Goal: Entertainment & Leisure: Browse casually

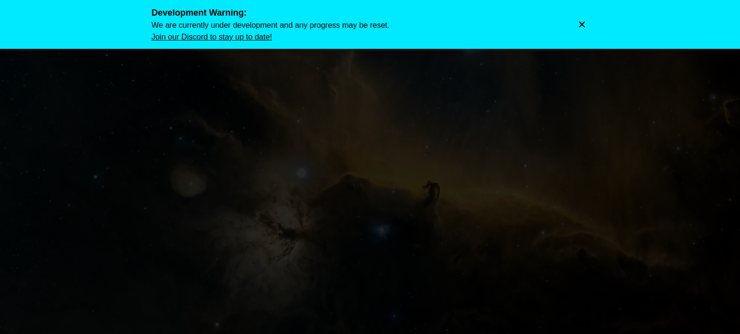
click at [581, 24] on icon "Dismiss warning" at bounding box center [582, 24] width 6 height 6
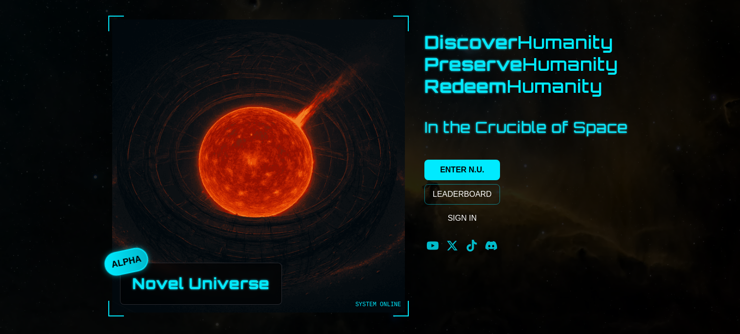
click at [186, 297] on div "Novel Universe" at bounding box center [201, 284] width 162 height 42
click at [468, 179] on link "ENTER N.U." at bounding box center [463, 170] width 76 height 20
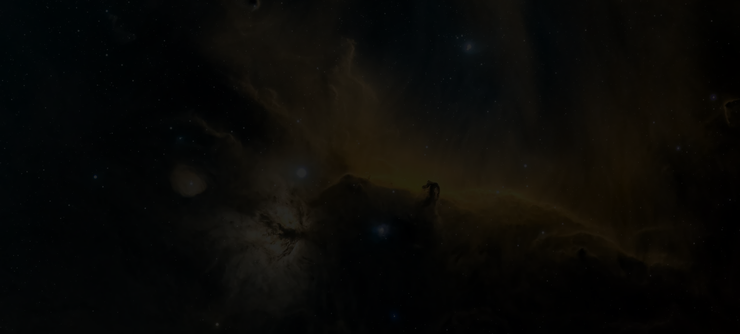
click at [468, 179] on img at bounding box center [370, 167] width 740 height 334
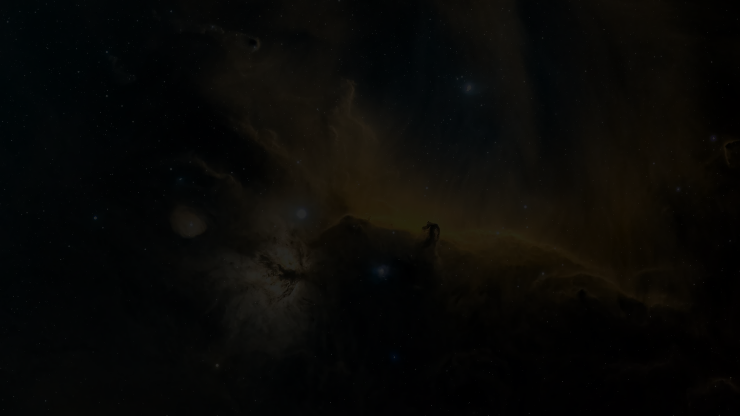
click at [234, 195] on img at bounding box center [370, 208] width 740 height 416
click at [345, 281] on img at bounding box center [370, 208] width 740 height 416
click at [391, 275] on img at bounding box center [370, 208] width 740 height 416
click at [380, 269] on img at bounding box center [370, 208] width 740 height 416
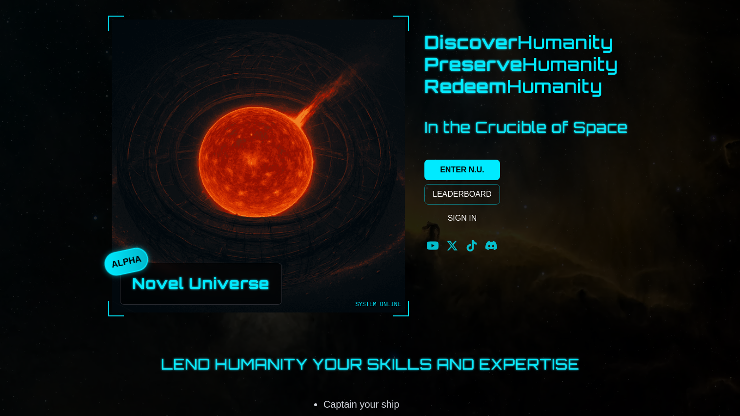
click at [471, 164] on link "ENTER N.U." at bounding box center [463, 170] width 76 height 20
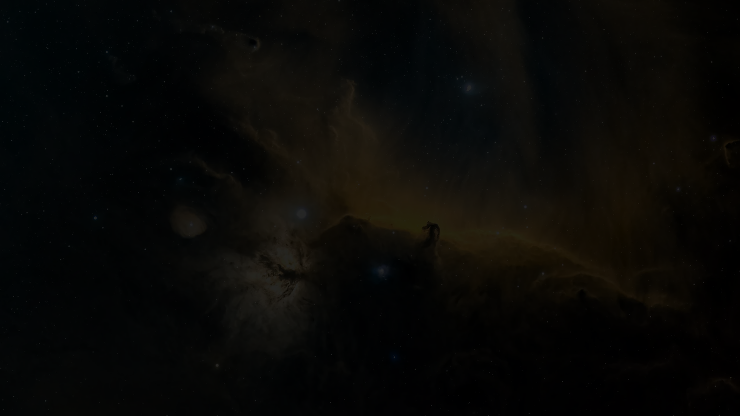
click at [424, 270] on img at bounding box center [370, 208] width 740 height 416
click at [449, 216] on img at bounding box center [370, 208] width 740 height 416
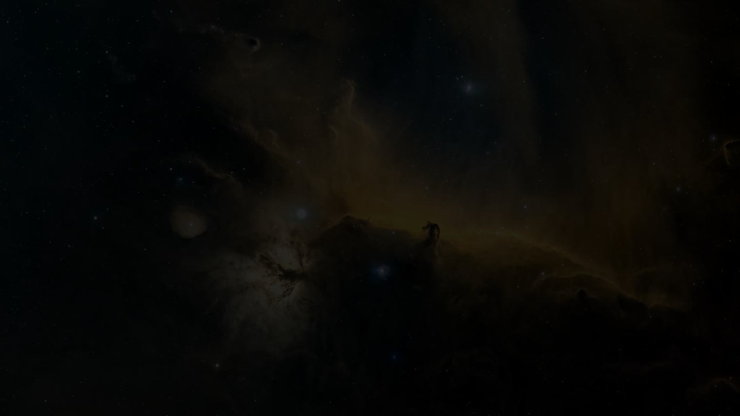
click at [449, 216] on img at bounding box center [370, 208] width 740 height 416
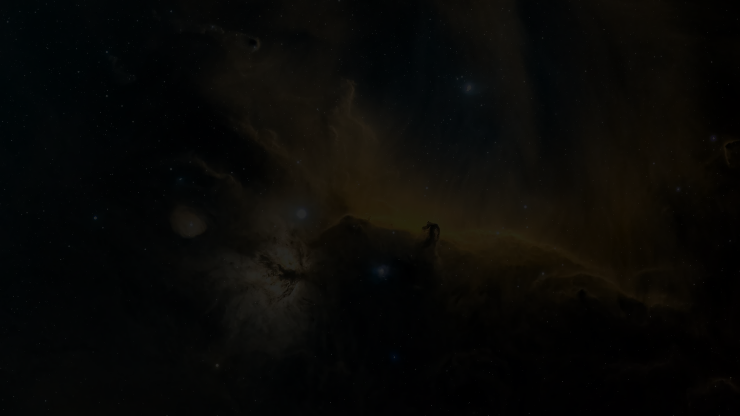
click at [449, 216] on img at bounding box center [370, 208] width 740 height 416
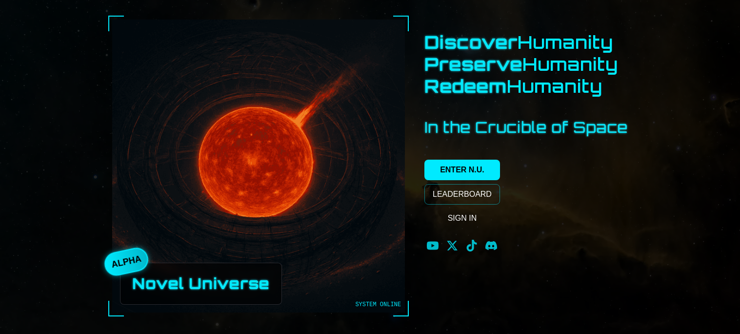
click at [223, 302] on div "Novel Universe" at bounding box center [201, 284] width 162 height 42
click at [465, 190] on link "LEADERBOARD" at bounding box center [463, 194] width 76 height 20
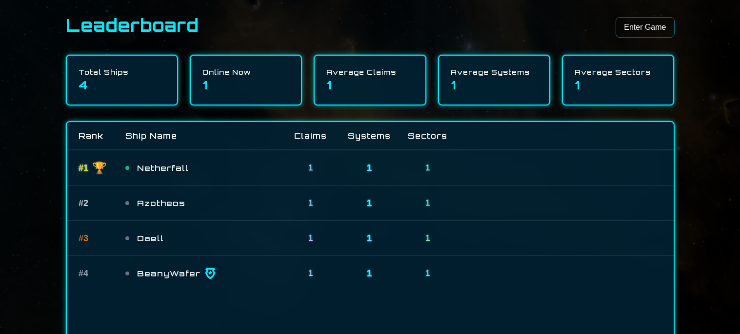
click at [652, 36] on link "Enter Game" at bounding box center [645, 27] width 59 height 20
